Goal: Task Accomplishment & Management: Manage account settings

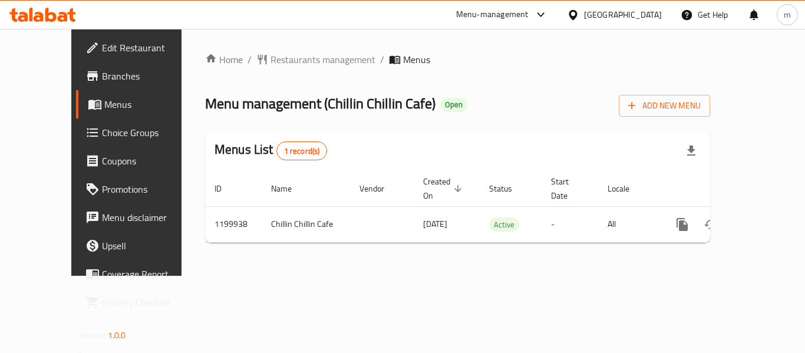
click at [102, 136] on span "Choice Groups" at bounding box center [149, 133] width 94 height 14
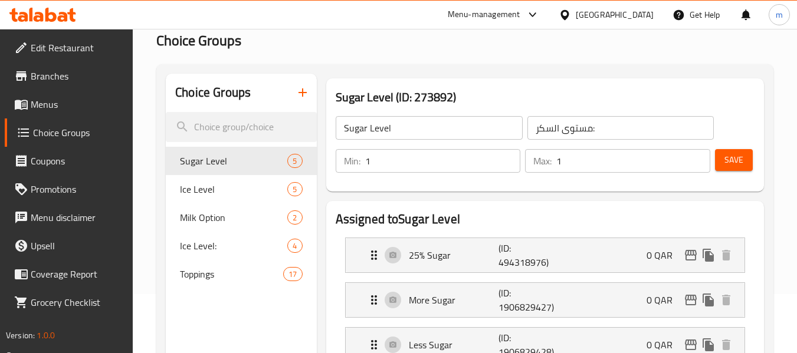
scroll to position [118, 0]
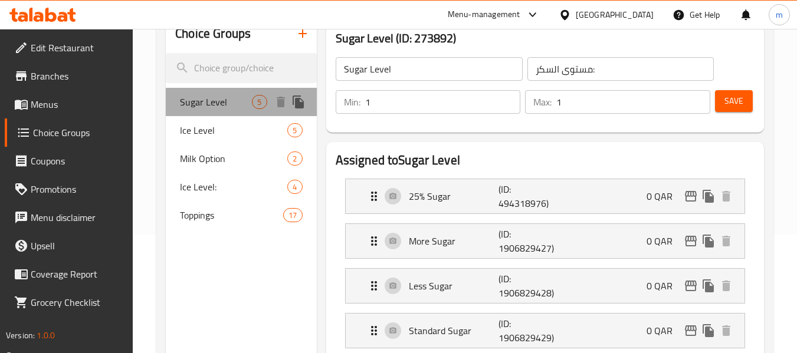
click at [241, 108] on span "Sugar Level" at bounding box center [216, 102] width 72 height 14
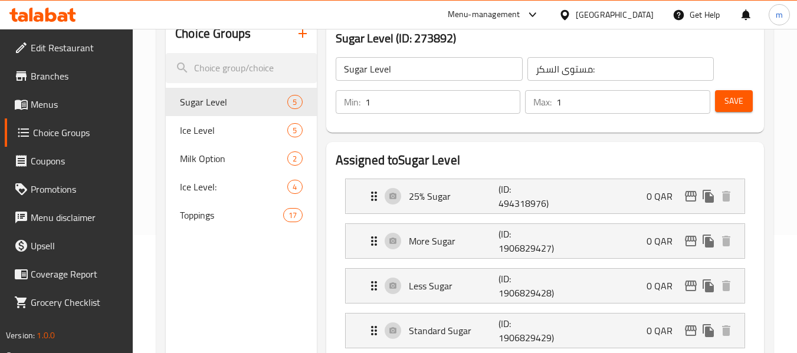
click at [633, 15] on div "[GEOGRAPHIC_DATA]" at bounding box center [614, 14] width 78 height 13
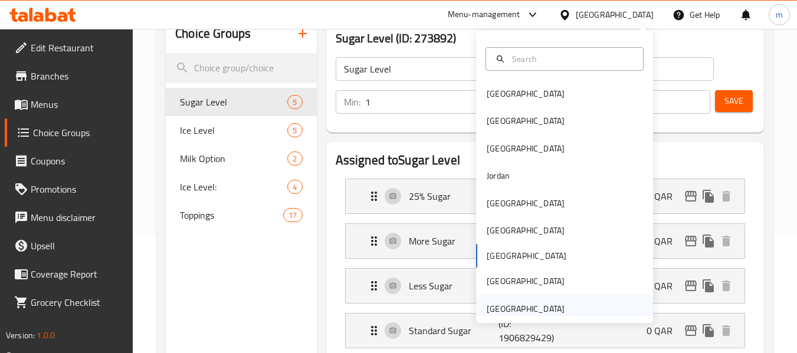
click at [567, 304] on div "[GEOGRAPHIC_DATA]" at bounding box center [564, 308] width 177 height 27
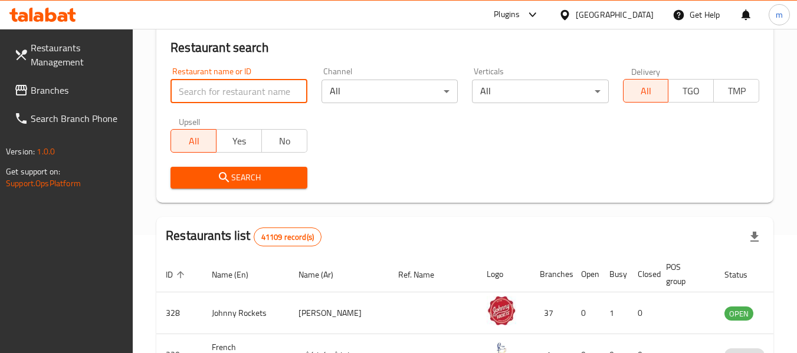
click at [246, 90] on input "search" at bounding box center [238, 92] width 136 height 24
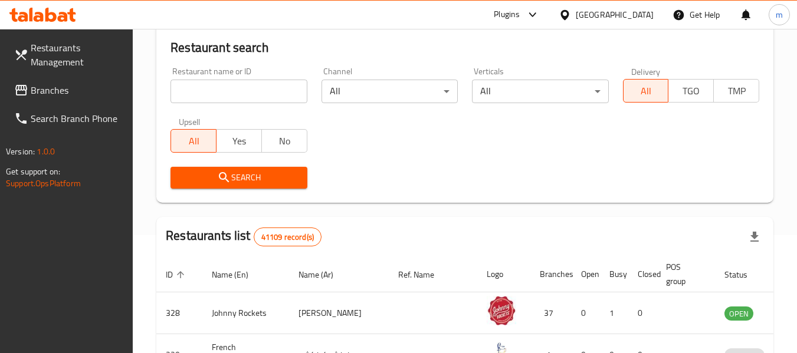
click at [75, 82] on link "Branches" at bounding box center [69, 90] width 129 height 28
